Goal: Information Seeking & Learning: Learn about a topic

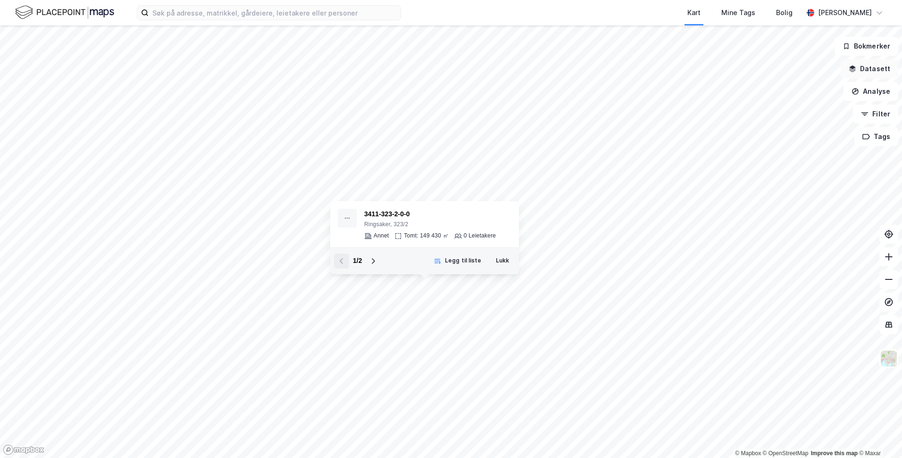
click at [878, 69] on button "Datasett" at bounding box center [869, 68] width 58 height 19
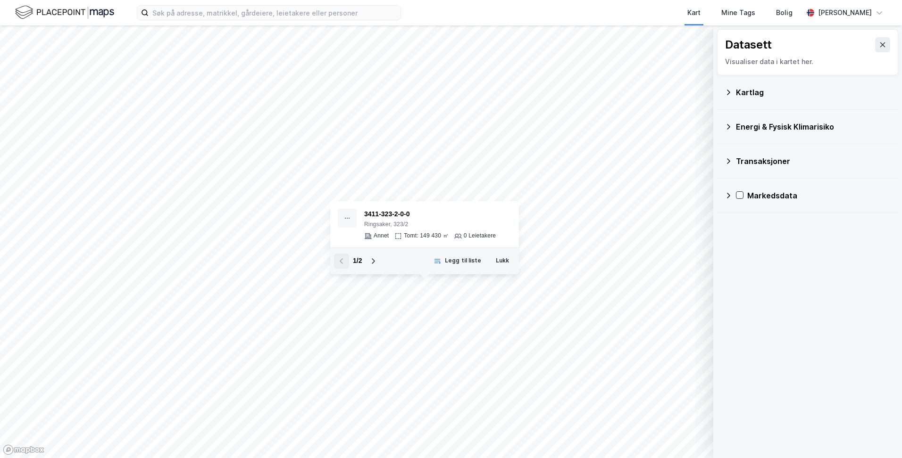
click at [750, 110] on div "Energi & Fysisk Klimarisiko" at bounding box center [807, 127] width 181 height 34
click at [742, 94] on div "Kartlag" at bounding box center [813, 92] width 155 height 11
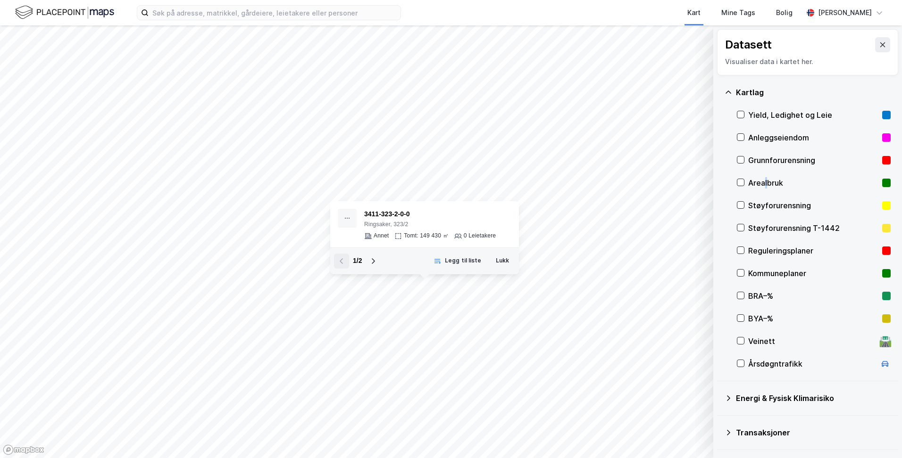
click at [765, 180] on div "Arealbruk" at bounding box center [813, 182] width 130 height 11
drag, startPoint x: 765, startPoint y: 180, endPoint x: 754, endPoint y: 183, distance: 11.3
click at [754, 183] on div "Arealbruk" at bounding box center [813, 182] width 130 height 11
